Goal: Task Accomplishment & Management: Manage account settings

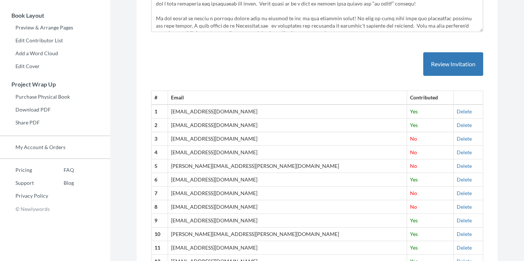
scroll to position [188, 0]
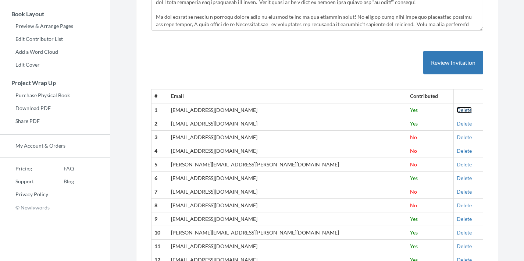
click at [457, 112] on link "Delete" at bounding box center [464, 110] width 15 height 6
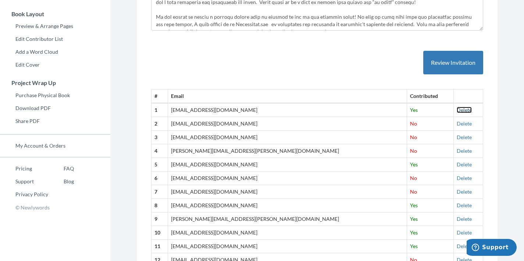
click at [457, 110] on link "Delete" at bounding box center [464, 110] width 15 height 6
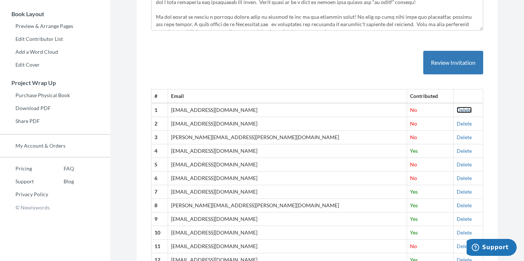
click at [457, 110] on link "Delete" at bounding box center [464, 110] width 15 height 6
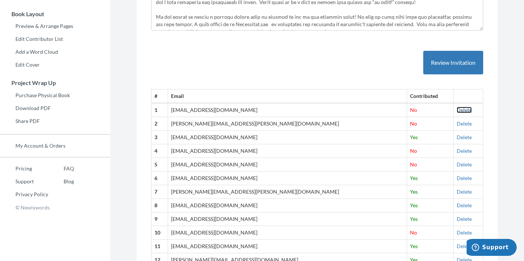
click at [457, 112] on link "Delete" at bounding box center [464, 110] width 15 height 6
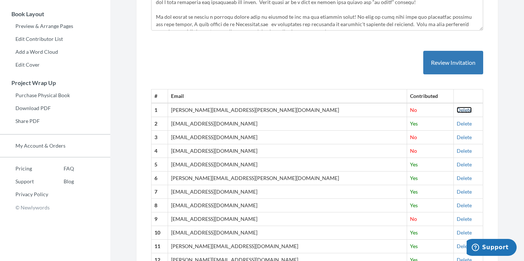
click at [457, 111] on link "Delete" at bounding box center [464, 110] width 15 height 6
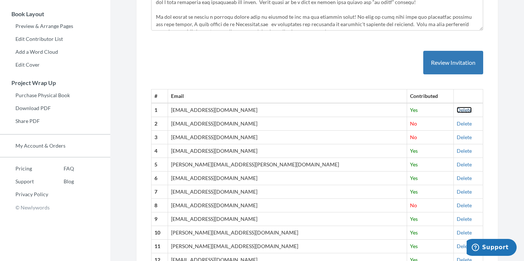
click at [457, 111] on link "Delete" at bounding box center [464, 110] width 15 height 6
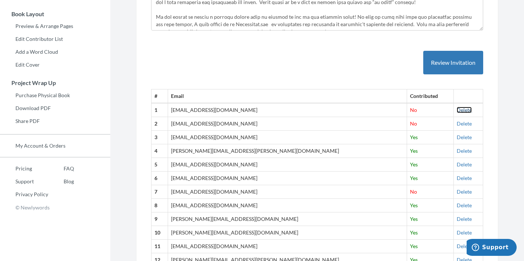
click at [457, 110] on link "Delete" at bounding box center [464, 110] width 15 height 6
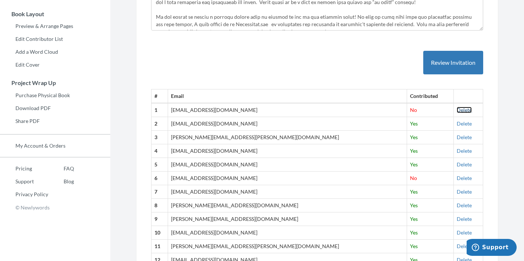
click at [457, 108] on link "Delete" at bounding box center [464, 110] width 15 height 6
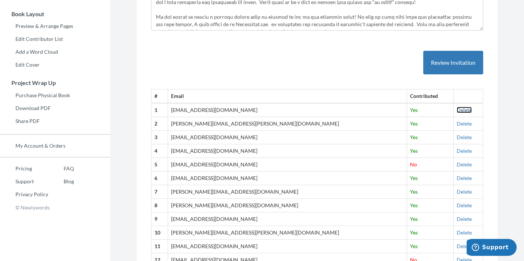
click at [457, 109] on link "Delete" at bounding box center [464, 110] width 15 height 6
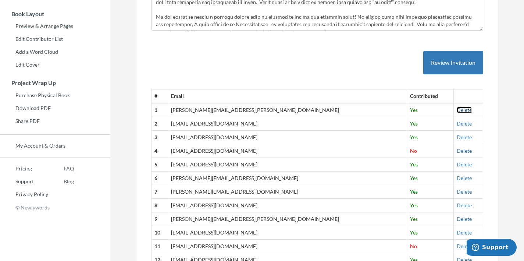
click at [457, 111] on link "Delete" at bounding box center [464, 110] width 15 height 6
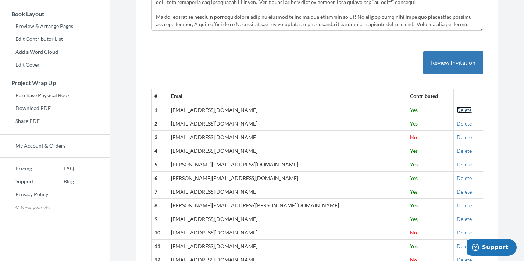
click at [457, 109] on link "Delete" at bounding box center [464, 110] width 15 height 6
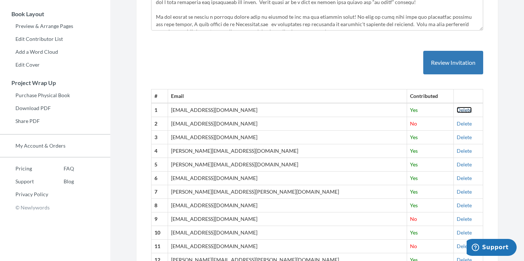
click at [457, 107] on link "Delete" at bounding box center [464, 110] width 15 height 6
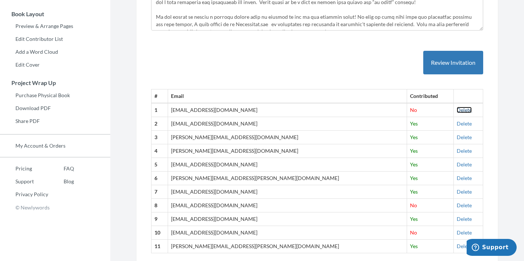
click at [457, 109] on link "Delete" at bounding box center [464, 110] width 15 height 6
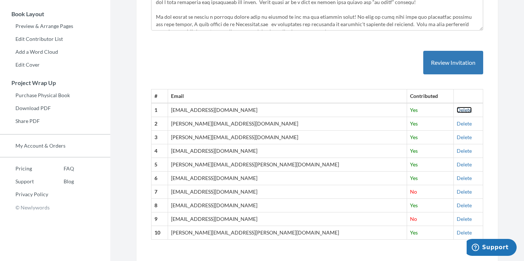
click at [457, 113] on link "Delete" at bounding box center [464, 110] width 15 height 6
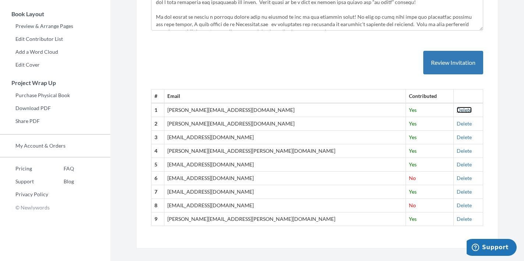
click at [457, 109] on link "Delete" at bounding box center [464, 110] width 15 height 6
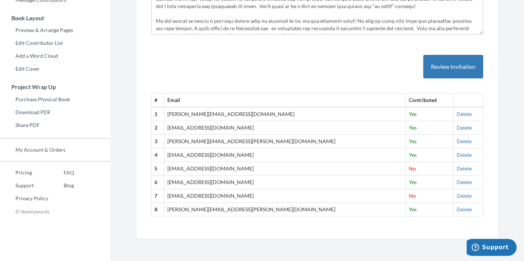
scroll to position [184, 0]
click at [457, 117] on link "Delete" at bounding box center [464, 114] width 15 height 6
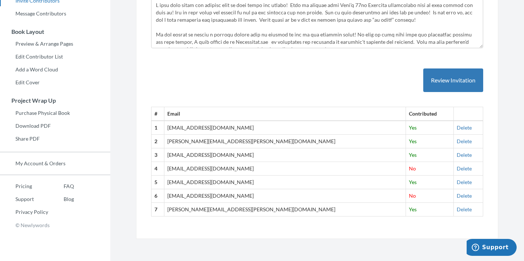
scroll to position [170, 0]
click at [457, 128] on link "Delete" at bounding box center [464, 127] width 15 height 6
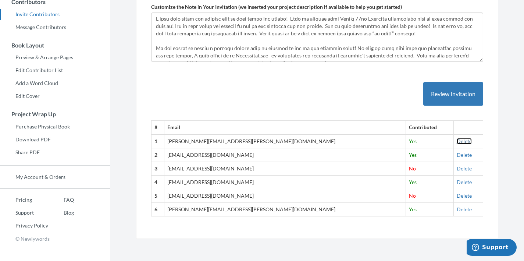
click at [457, 144] on link "Delete" at bounding box center [464, 141] width 15 height 6
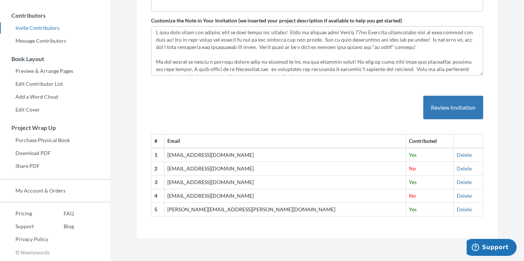
scroll to position [143, 0]
click at [457, 155] on link "Delete" at bounding box center [464, 155] width 15 height 6
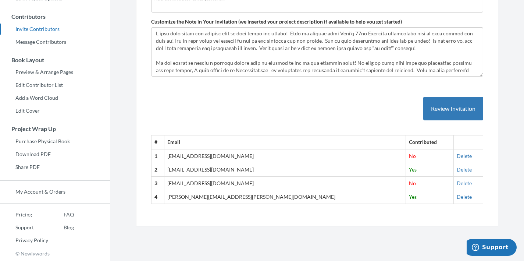
scroll to position [142, 0]
click at [457, 155] on link "Delete" at bounding box center [464, 156] width 15 height 6
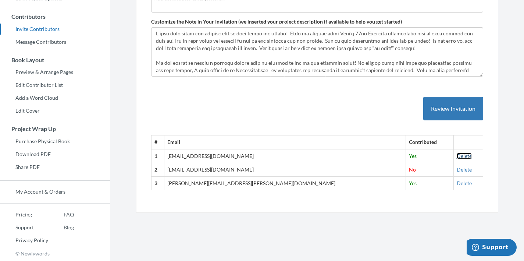
click at [457, 157] on link "Delete" at bounding box center [464, 156] width 15 height 6
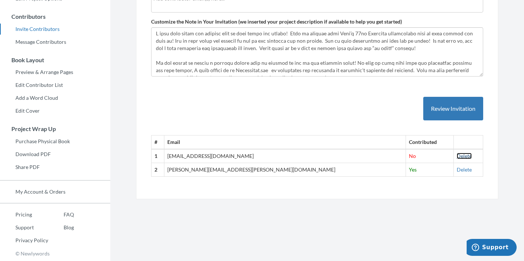
click at [457, 156] on link "Delete" at bounding box center [464, 156] width 15 height 6
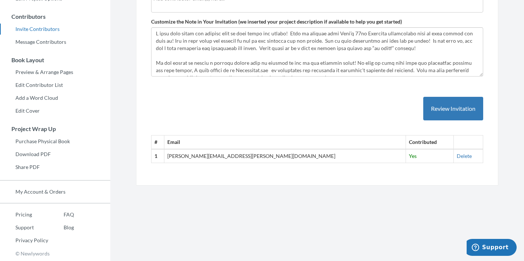
click at [454, 159] on td "Delete" at bounding box center [469, 156] width 30 height 14
click at [454, 151] on td "Delete" at bounding box center [469, 156] width 30 height 14
click at [457, 155] on link "Delete" at bounding box center [464, 156] width 15 height 6
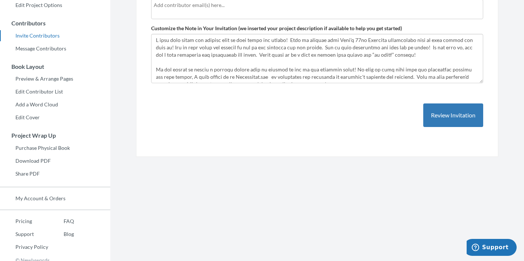
scroll to position [0, 0]
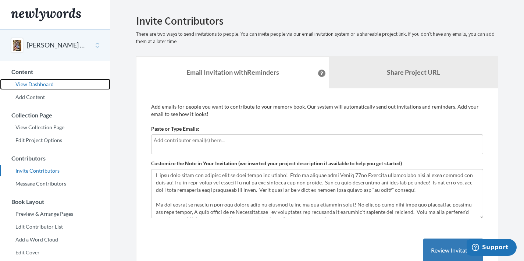
click at [42, 81] on link "View Dashboard" at bounding box center [55, 84] width 110 height 11
